Goal: Task Accomplishment & Management: Complete application form

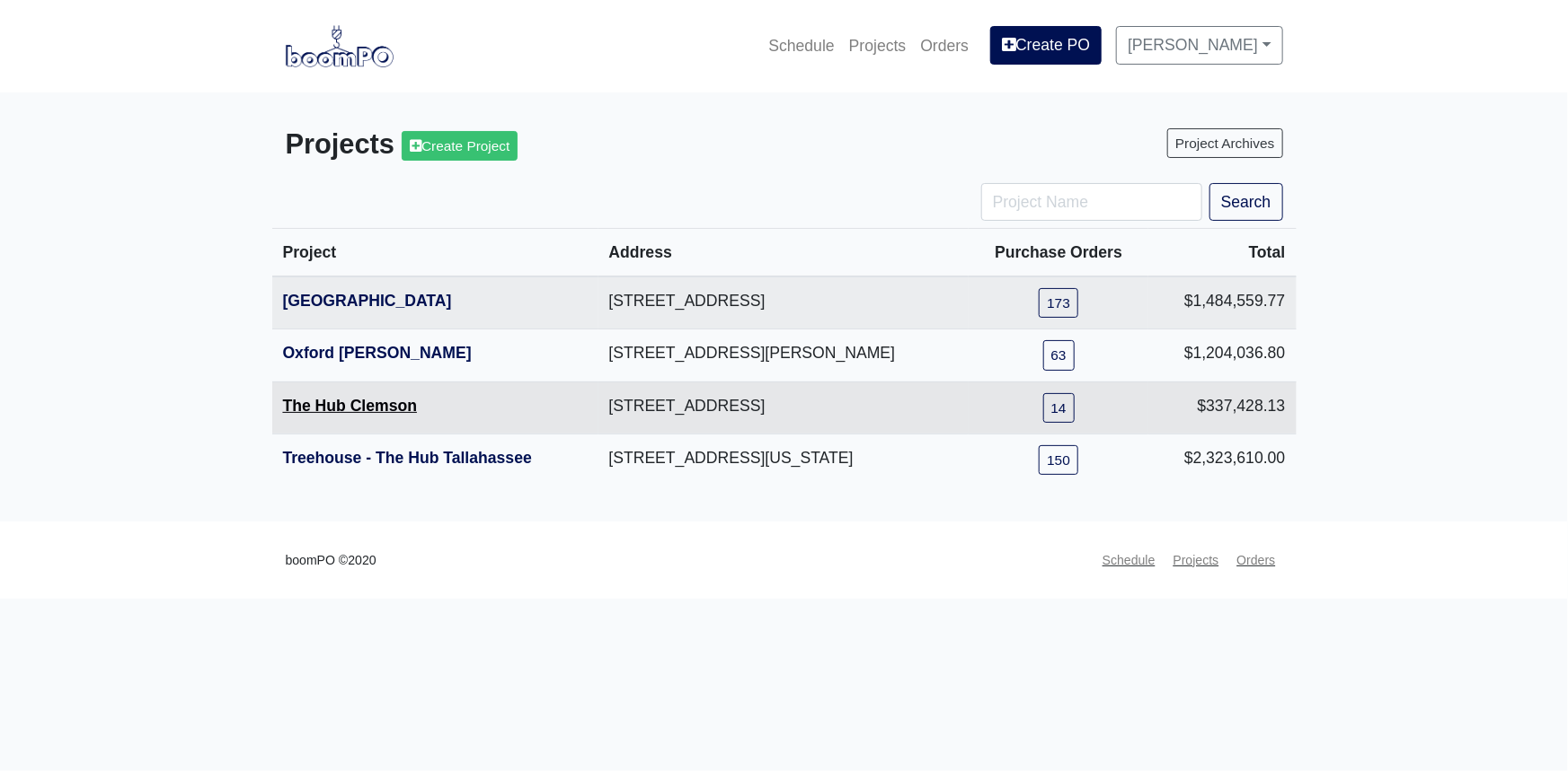
click at [370, 398] on link "The Hub Clemson" at bounding box center [351, 405] width 135 height 18
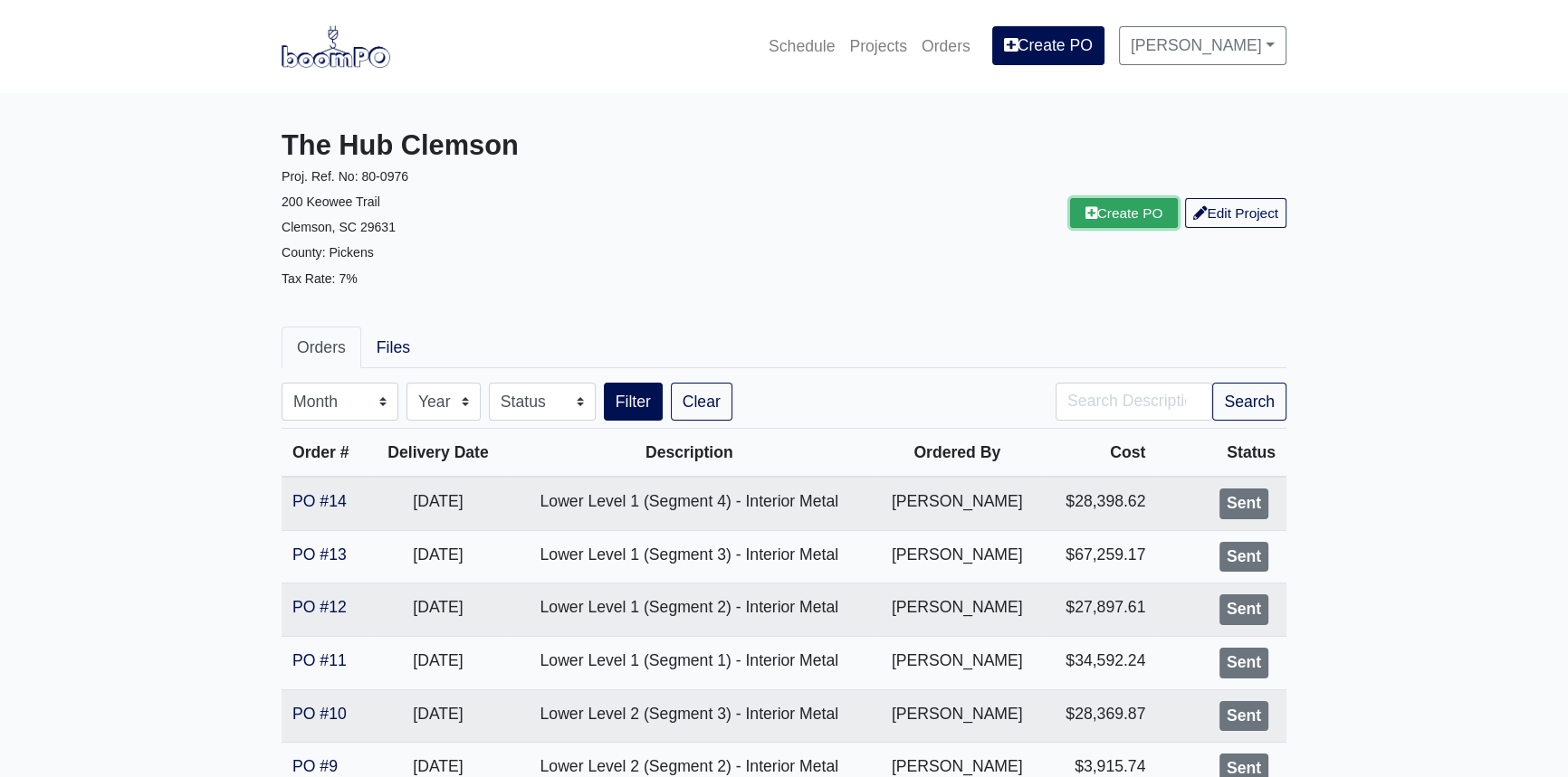
click at [1130, 223] on link "Create PO" at bounding box center [1125, 213] width 108 height 30
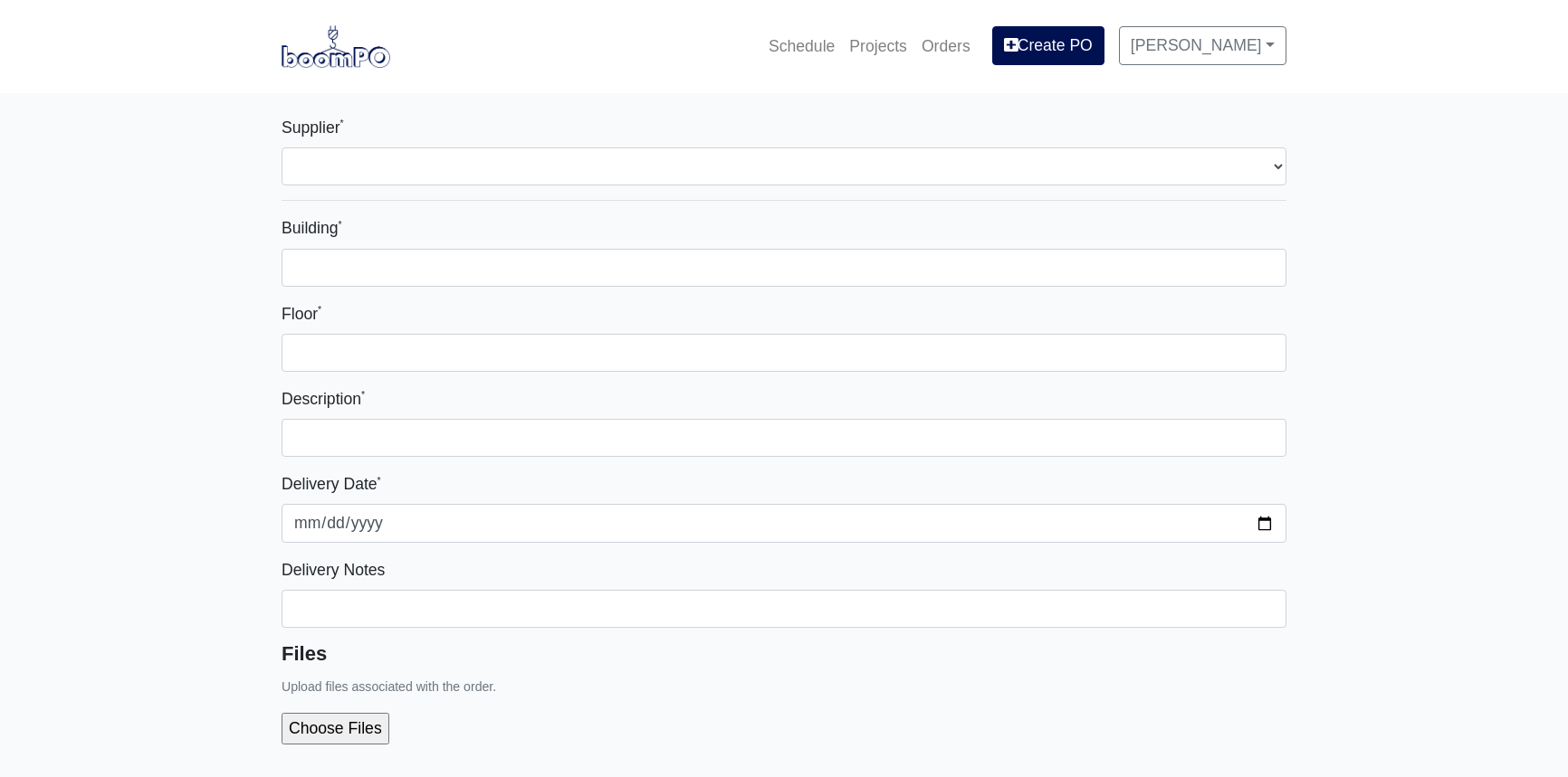
select select
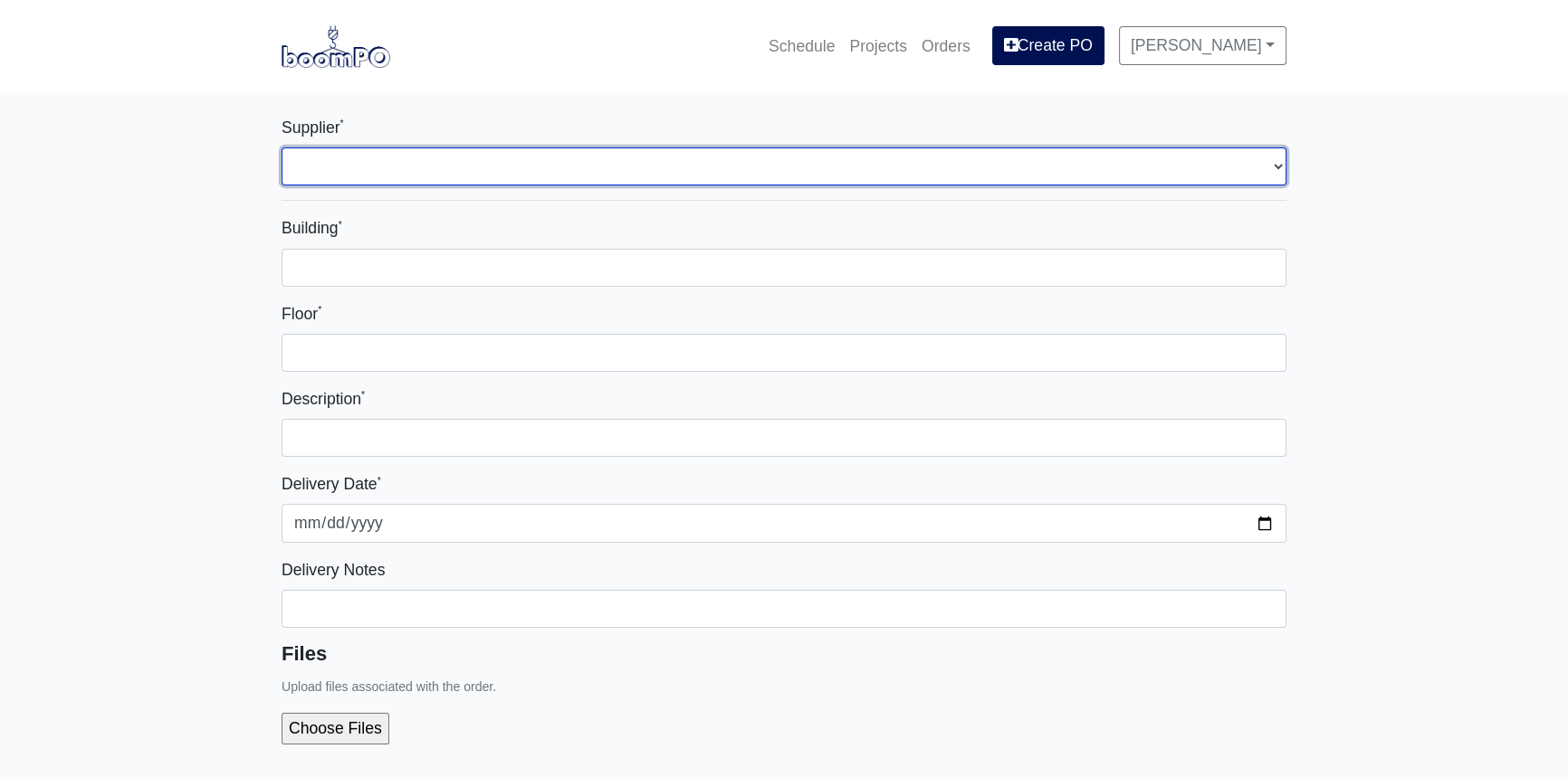
click at [497, 171] on select "Select one... L&W Supply - [GEOGRAPHIC_DATA], [GEOGRAPHIC_DATA]" at bounding box center [784, 166] width 1005 height 38
select select "41"
click at [282, 147] on select "Select one... L&W Supply - [GEOGRAPHIC_DATA], [GEOGRAPHIC_DATA]" at bounding box center [784, 166] width 1005 height 38
select select
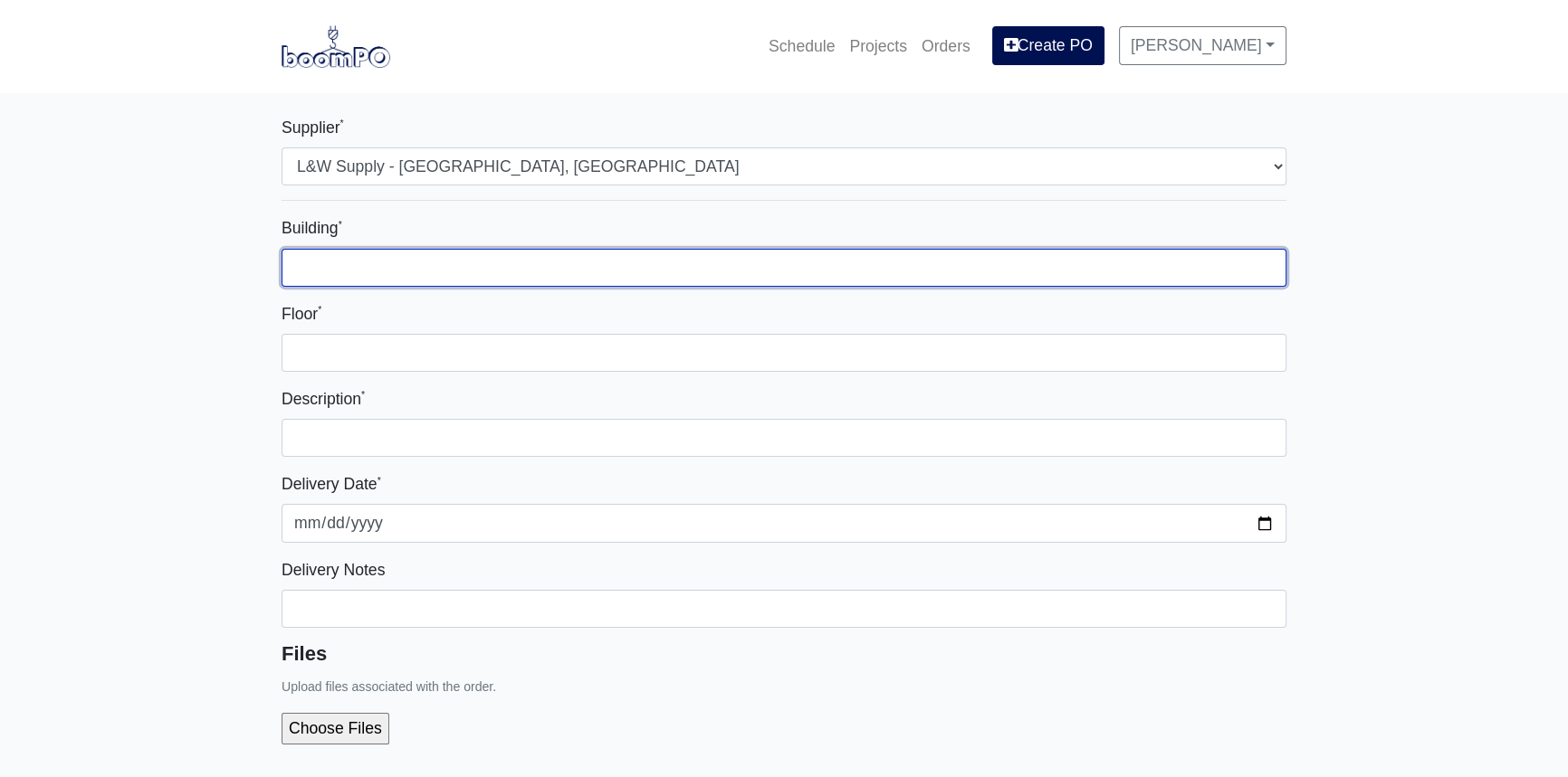
click at [461, 259] on input "Building *" at bounding box center [784, 268] width 1005 height 38
type input "E"
type input "Parking Deck Wall"
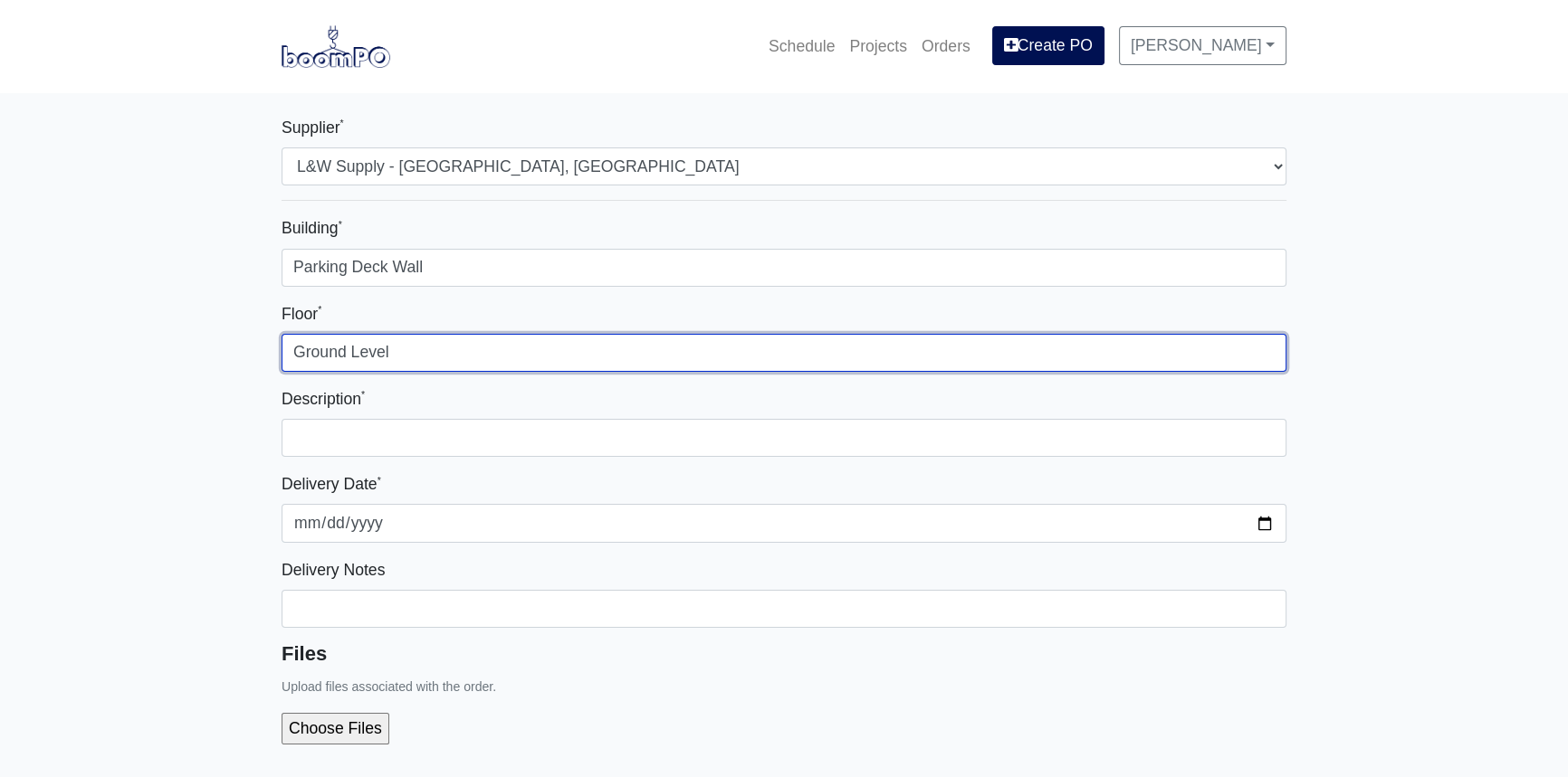
type input "Ground Level"
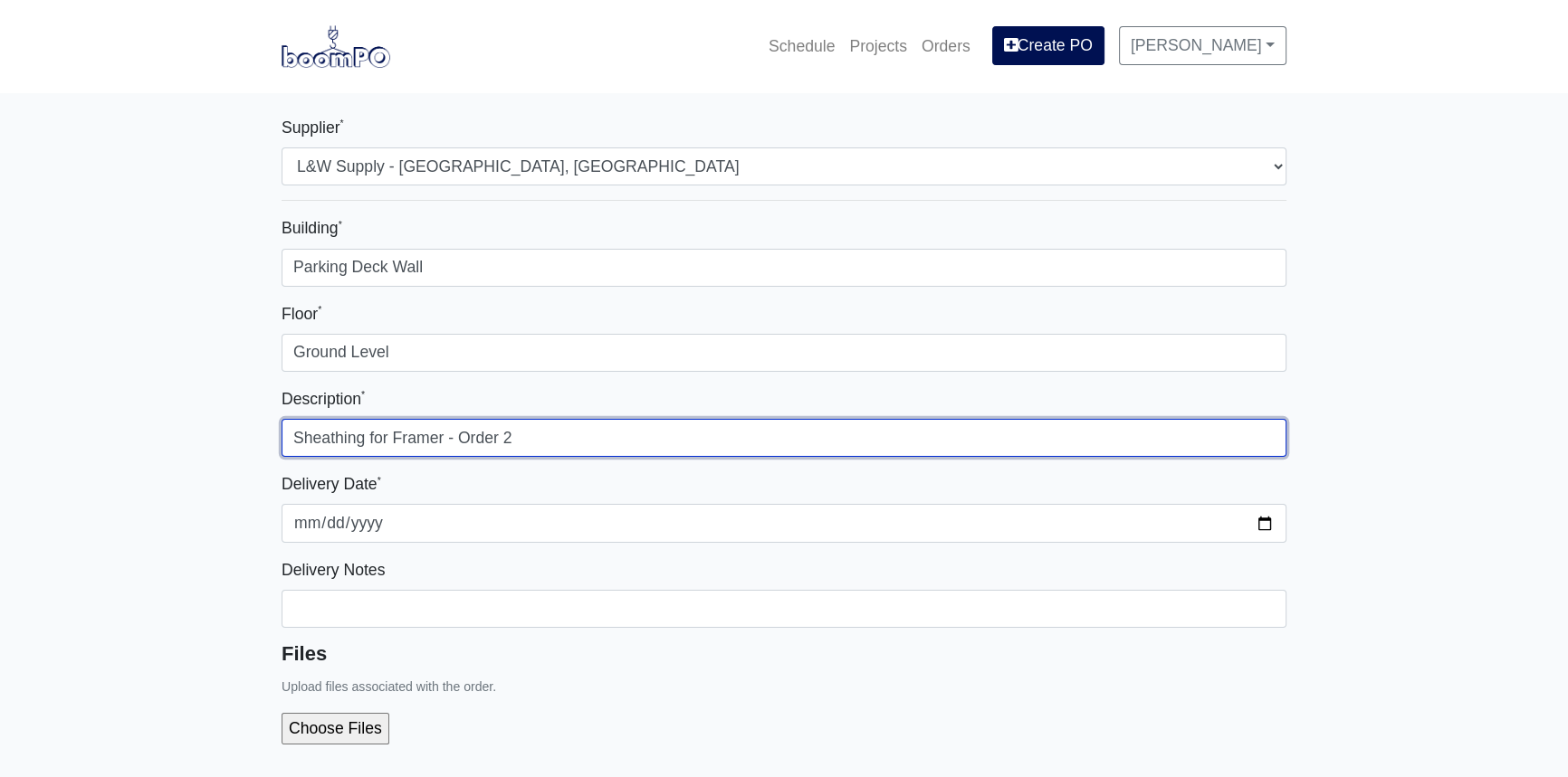
type input "Sheathing for Framer - Order 2"
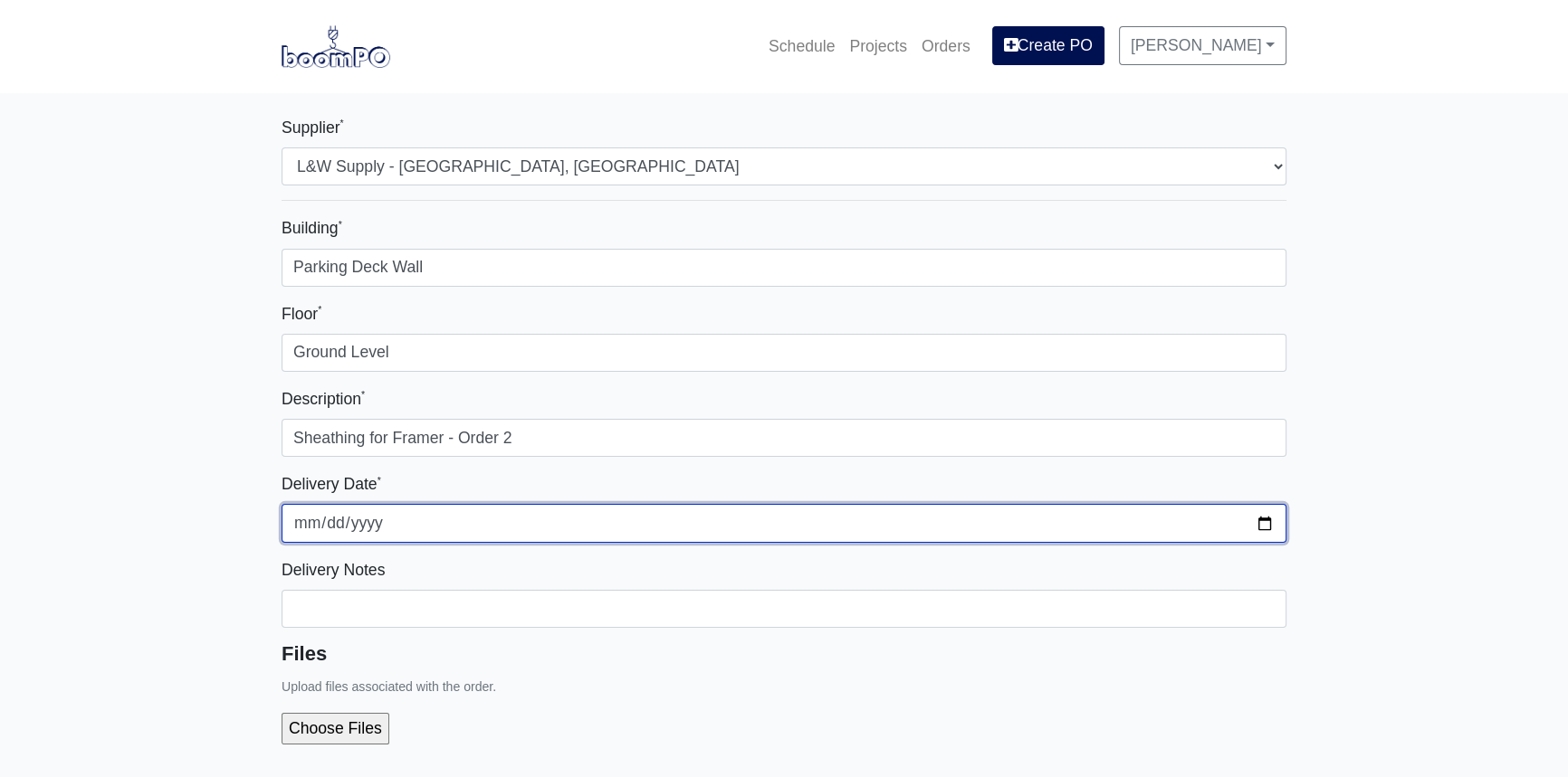
click at [1263, 525] on input "2025-09-25" at bounding box center [784, 522] width 1005 height 38
type input "2025-09-30"
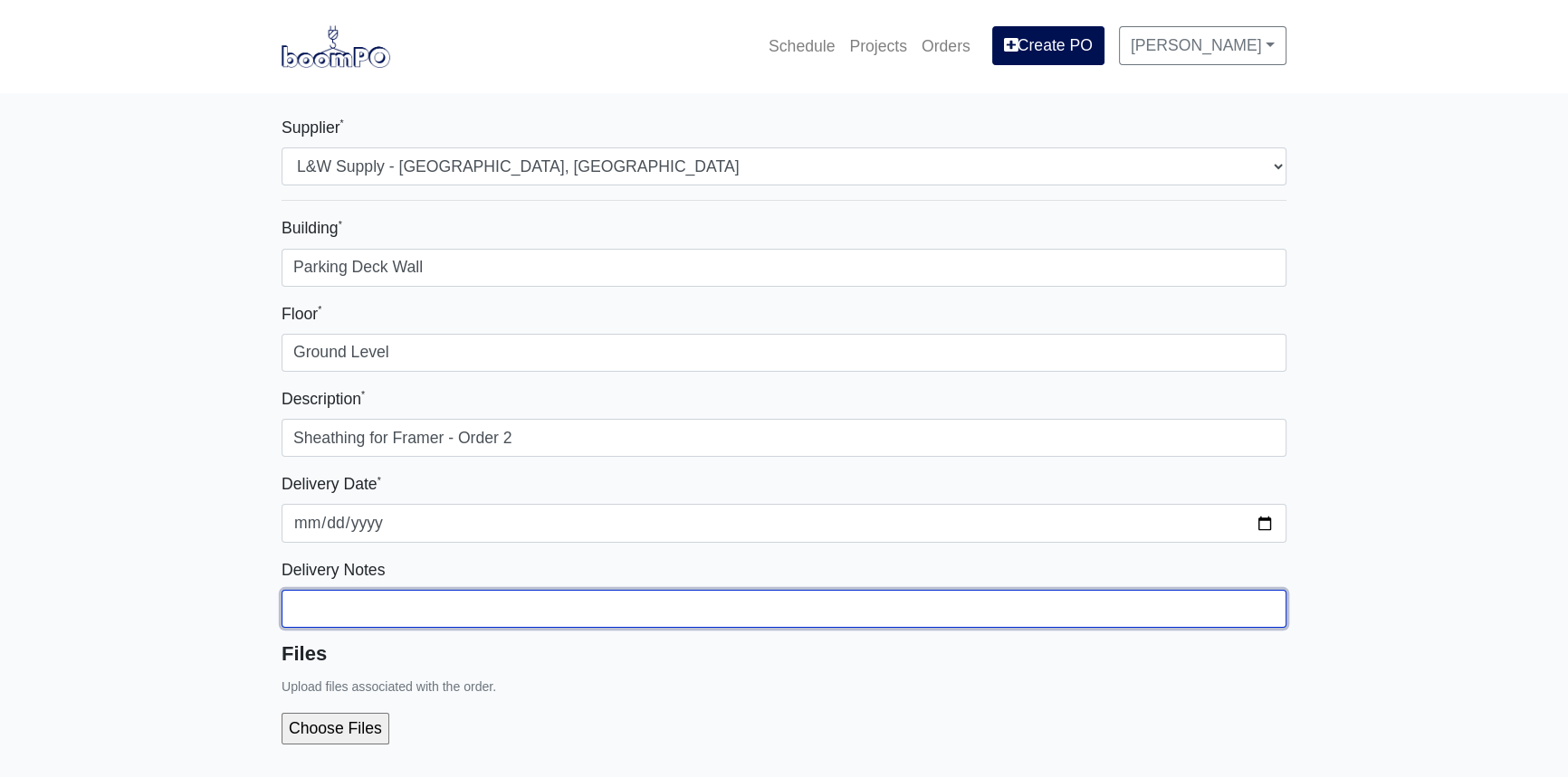
click at [386, 617] on input "Building *" at bounding box center [784, 609] width 1005 height 38
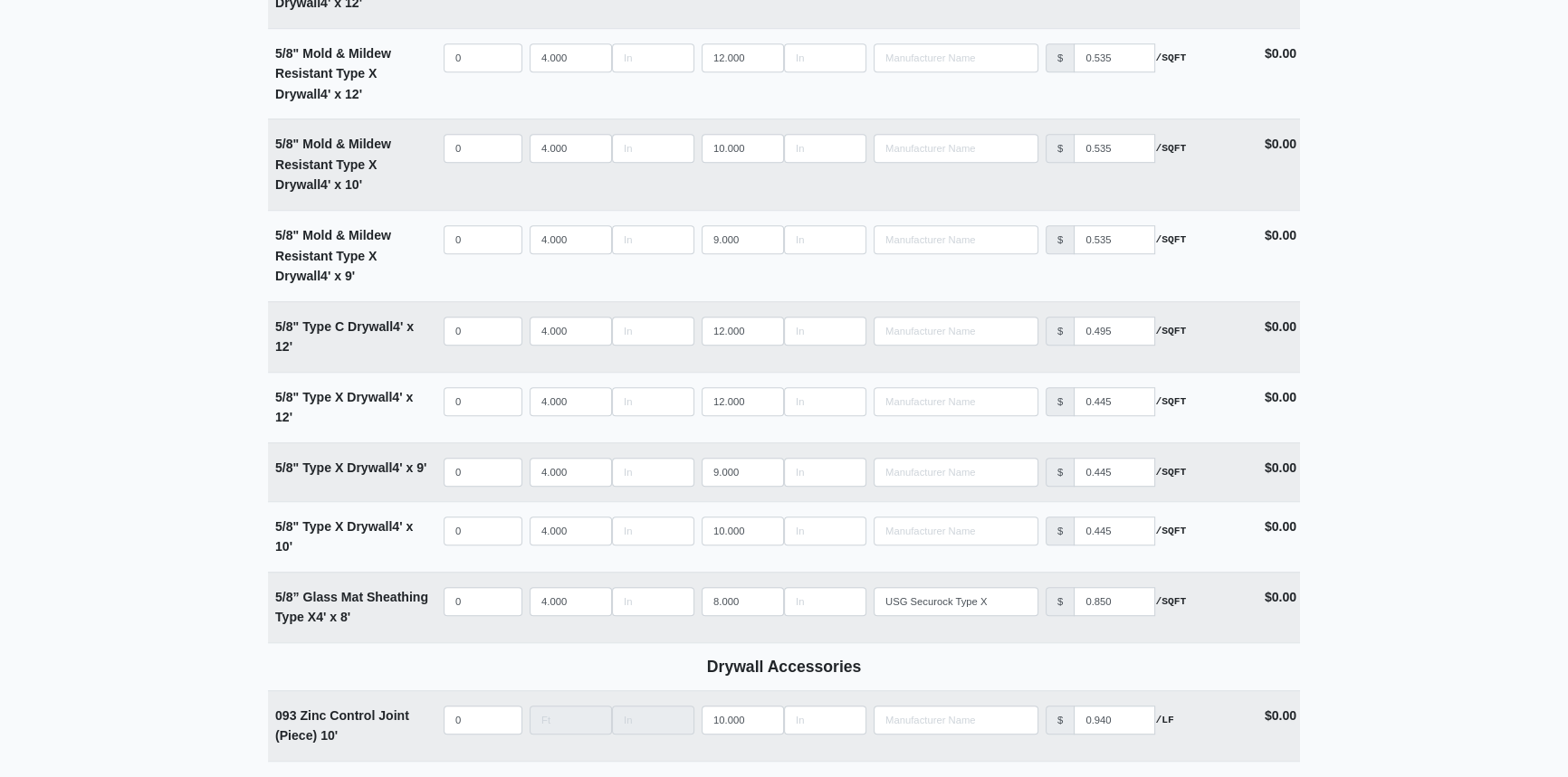
scroll to position [1727, 0]
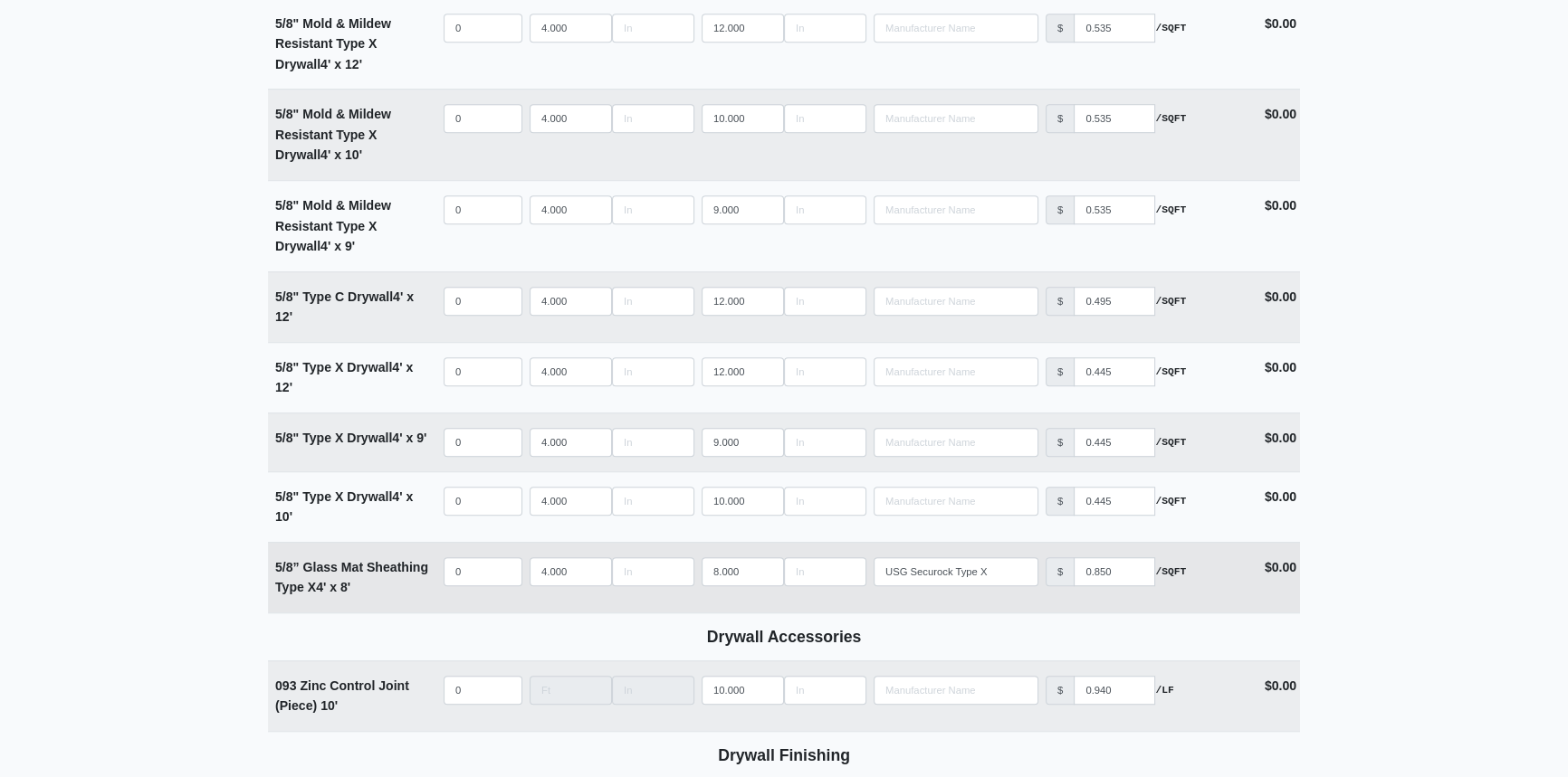
type input "Please deliver on Tuesday 9/30/2025."
select select
click at [464, 567] on input "quantity" at bounding box center [483, 572] width 78 height 29
type input "3"
select select
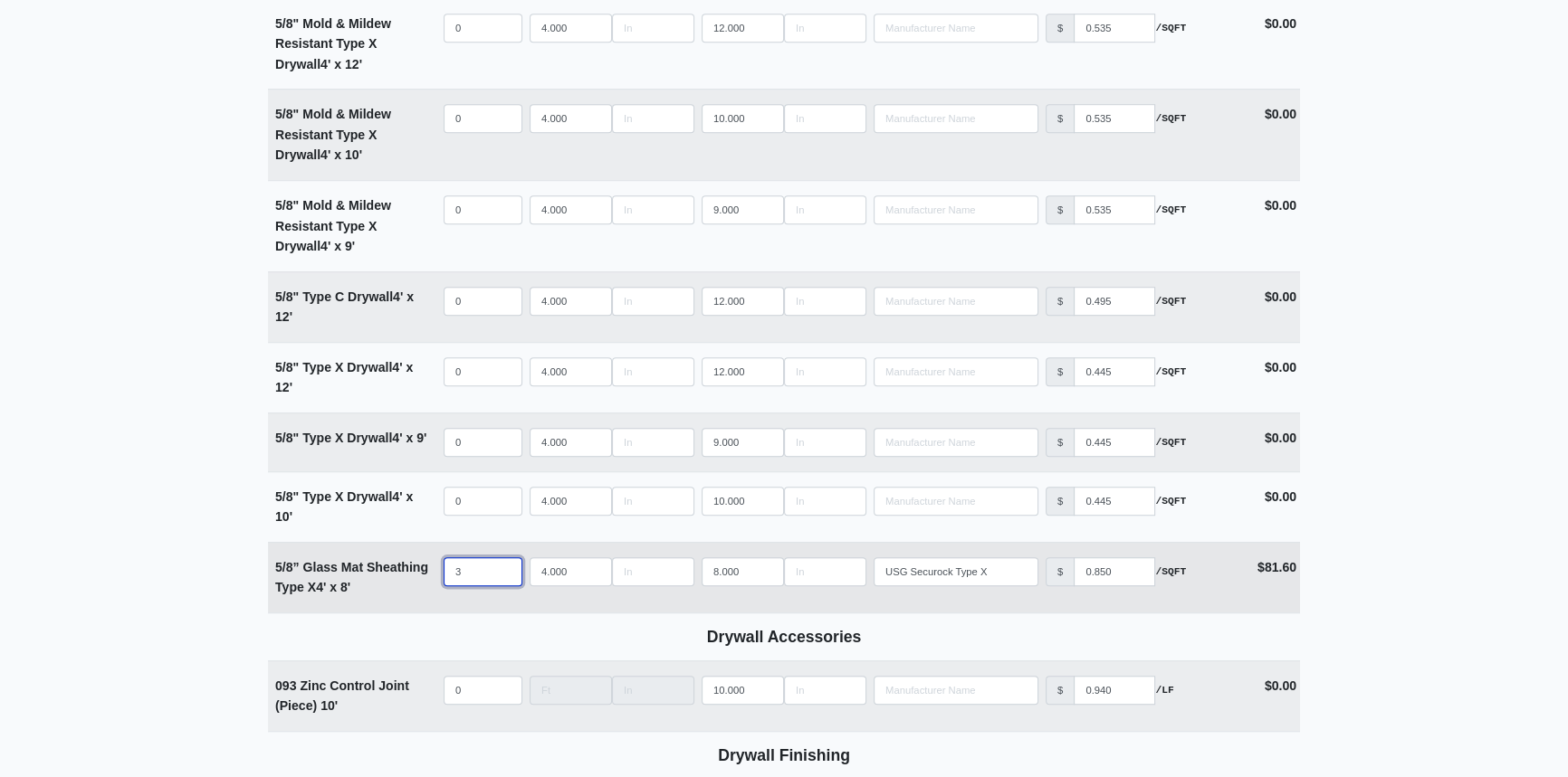
type input "30"
select select
type input "300"
select select
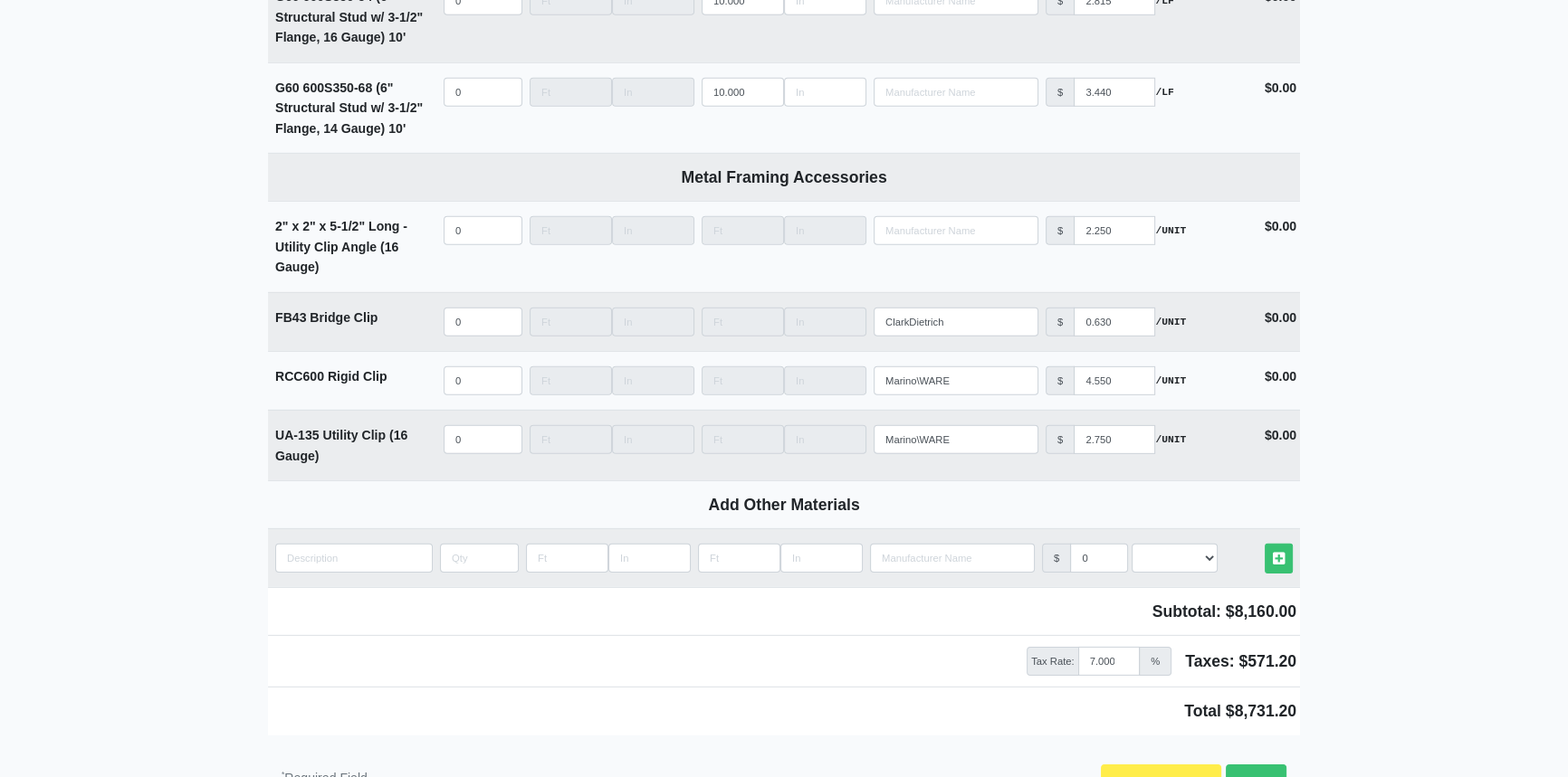
scroll to position [7086, 0]
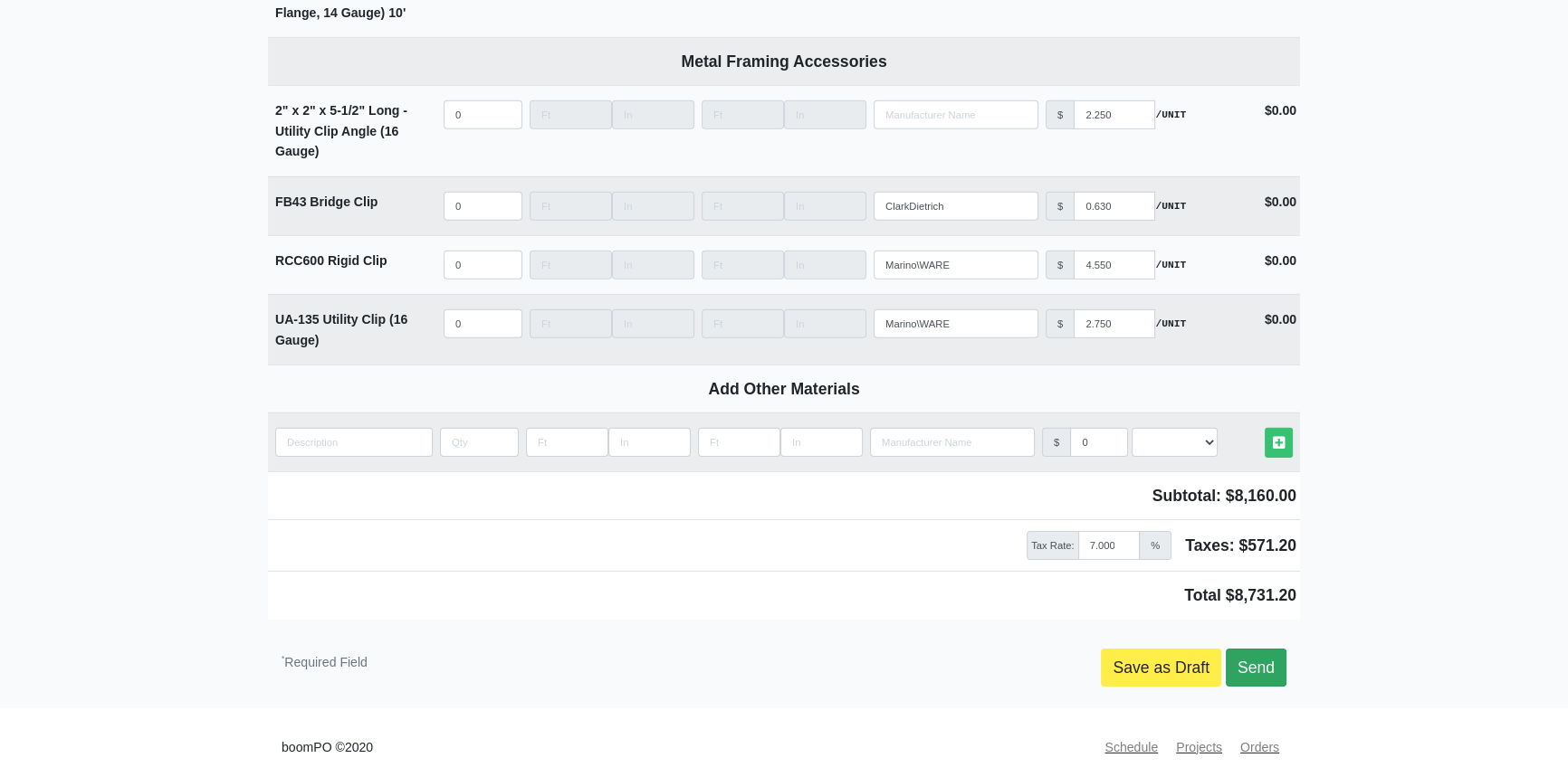
type input "300"
click at [1255, 660] on link "Send" at bounding box center [1256, 668] width 61 height 38
